Goal: Task Accomplishment & Management: Use online tool/utility

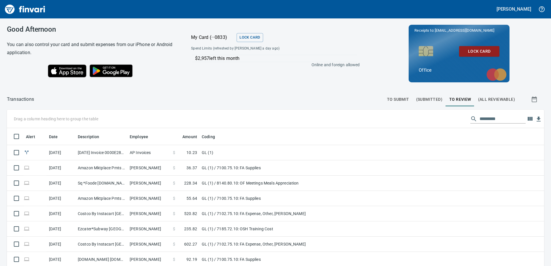
scroll to position [199, 529]
click at [427, 101] on span "(Submitted)" at bounding box center [429, 99] width 26 height 7
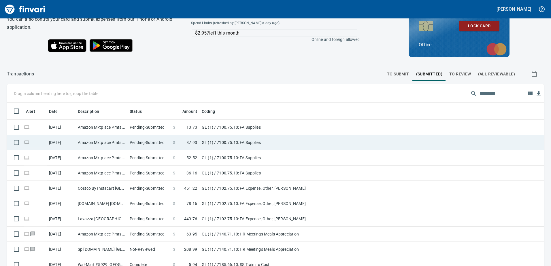
scroll to position [58, 0]
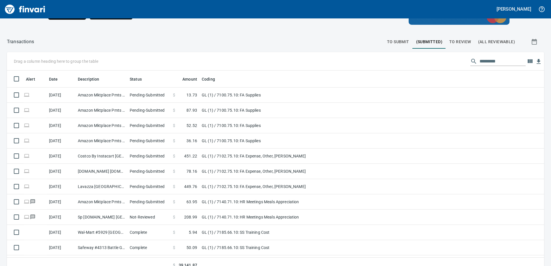
click at [484, 63] on input "text" at bounding box center [503, 61] width 46 height 9
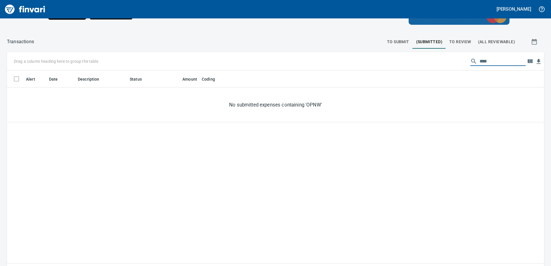
type input "****"
click at [470, 59] on div "****" at bounding box center [497, 61] width 55 height 9
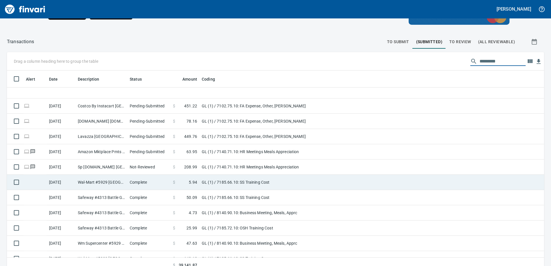
scroll to position [115, 0]
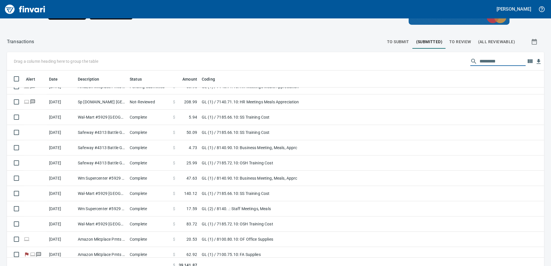
click at [488, 43] on span "(All Reviewable)" at bounding box center [496, 41] width 37 height 7
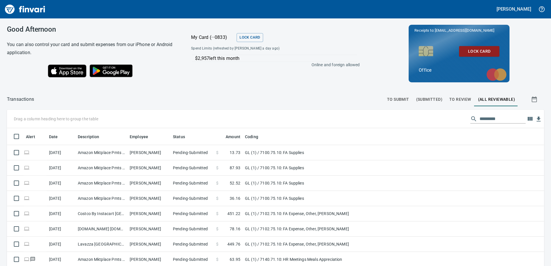
scroll to position [199, 524]
click at [480, 119] on input "text" at bounding box center [503, 118] width 46 height 9
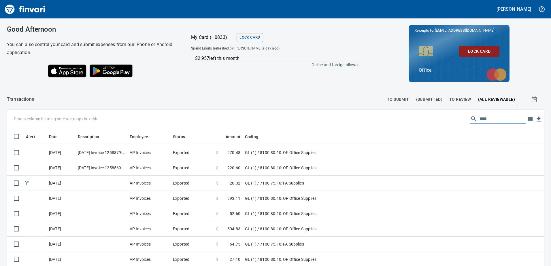
type input "****"
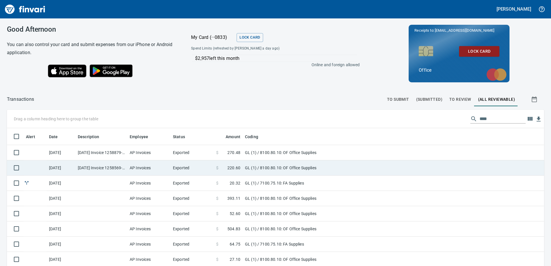
click at [92, 168] on td "[DATE] Invoice 1258569-0 from OPNW - Office Products Nationwide (1-29901)" at bounding box center [102, 168] width 52 height 15
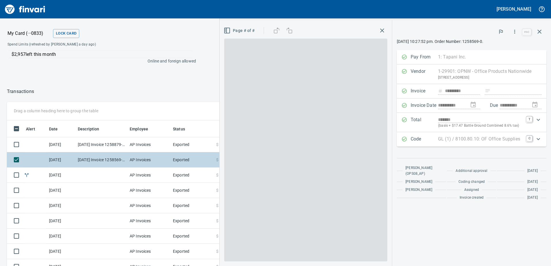
scroll to position [199, 380]
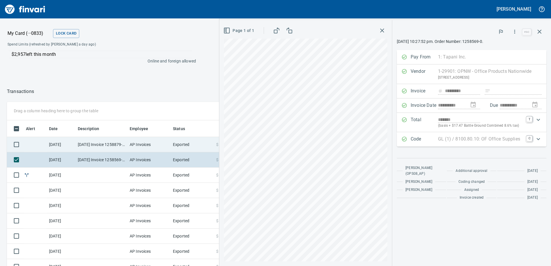
click at [104, 147] on td "[DATE] Invoice 1258879-0 from OPNW - Office Products Nationwide (1-29901)" at bounding box center [102, 144] width 52 height 15
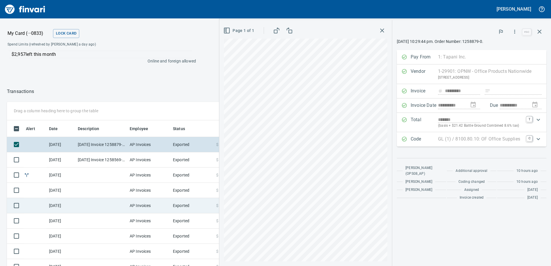
click at [113, 199] on td at bounding box center [102, 205] width 52 height 15
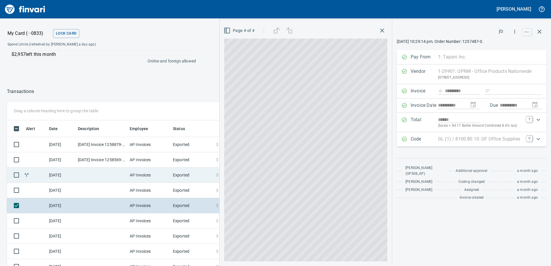
click at [114, 181] on td at bounding box center [102, 175] width 52 height 15
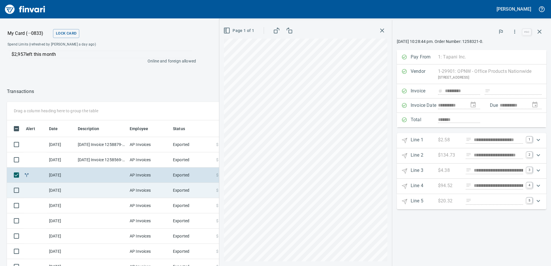
click at [112, 189] on td at bounding box center [102, 190] width 52 height 15
